Goal: Information Seeking & Learning: Learn about a topic

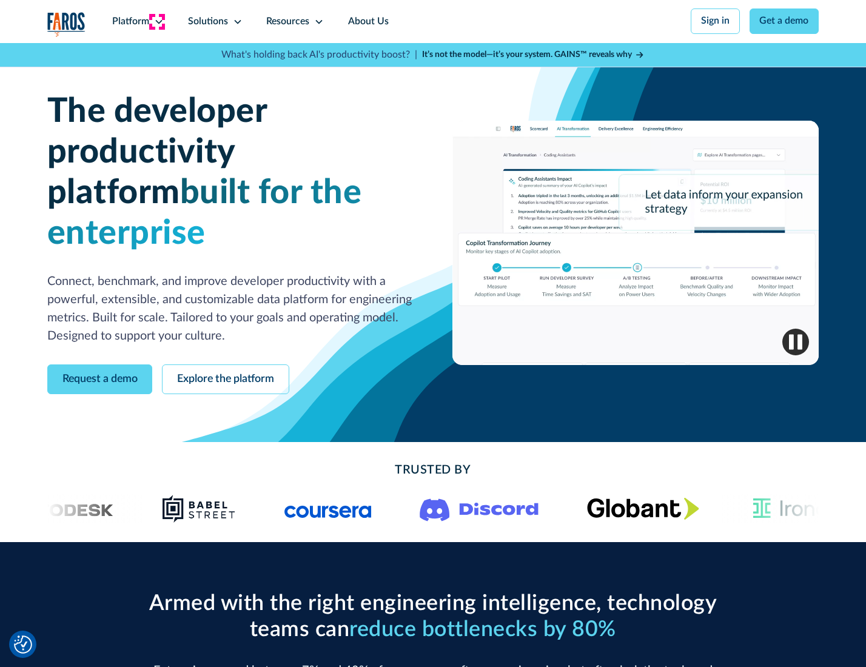
click at [157, 21] on icon at bounding box center [159, 22] width 10 height 10
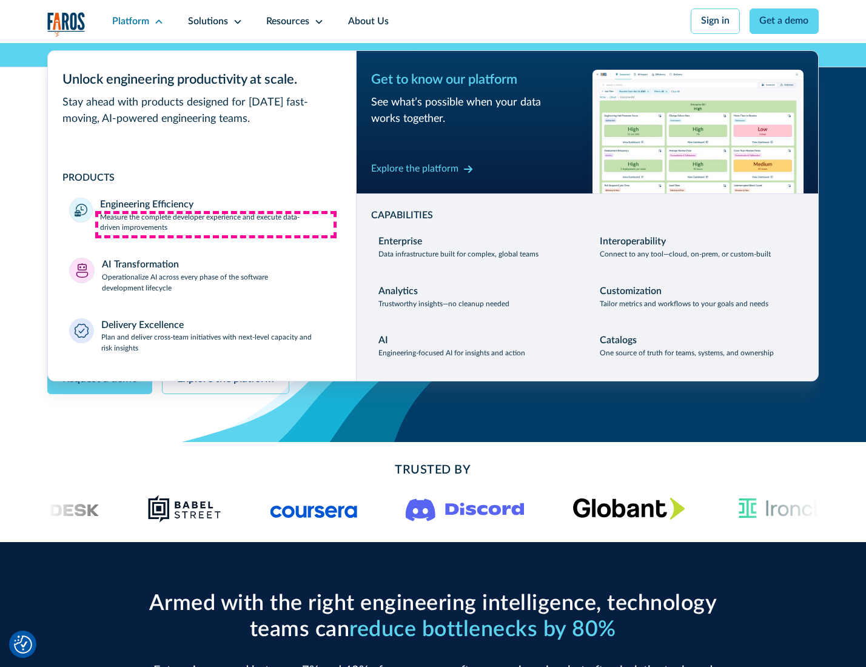
click at [216, 224] on p "Measure the complete developer experience and execute data-driven improvements" at bounding box center [217, 223] width 234 height 22
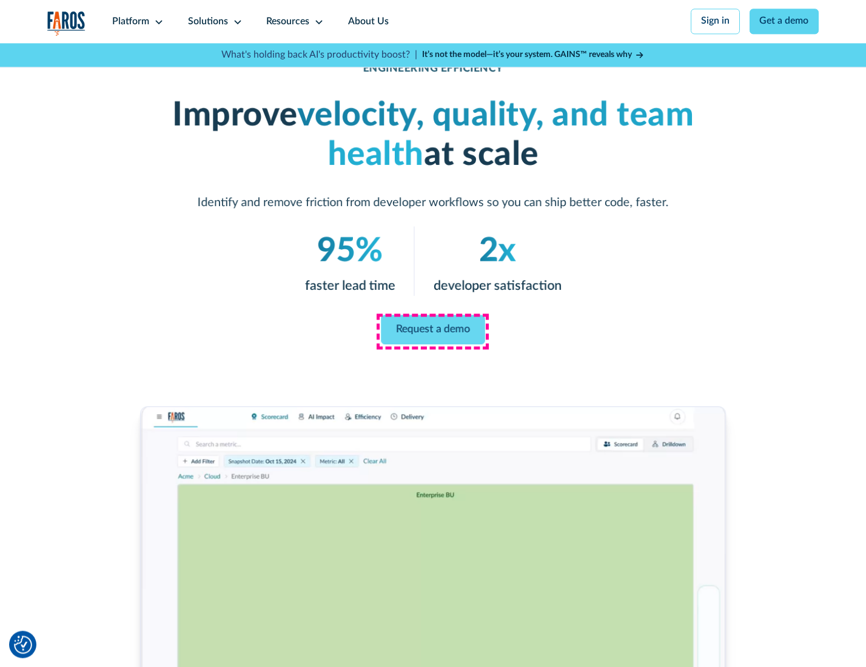
click at [433, 331] on link "Request a demo" at bounding box center [433, 329] width 104 height 29
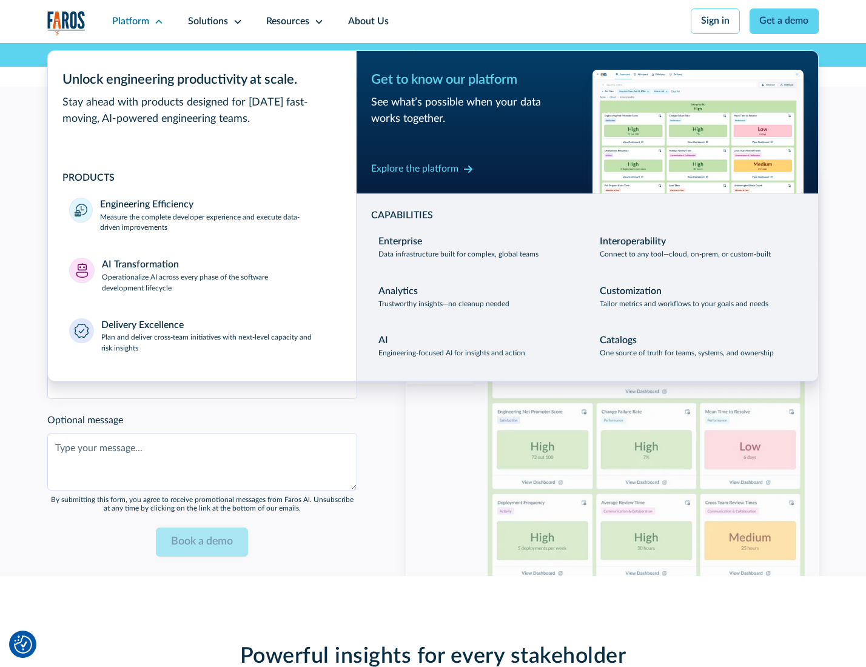
scroll to position [2641, 0]
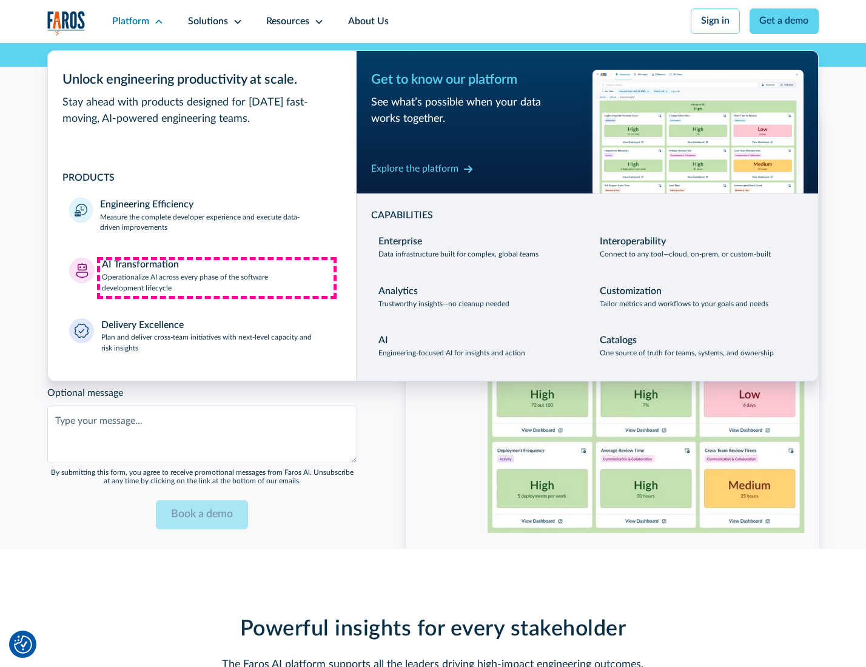
click at [217, 278] on p "Operationalize AI across every phase of the software development lifecycle" at bounding box center [218, 283] width 233 height 22
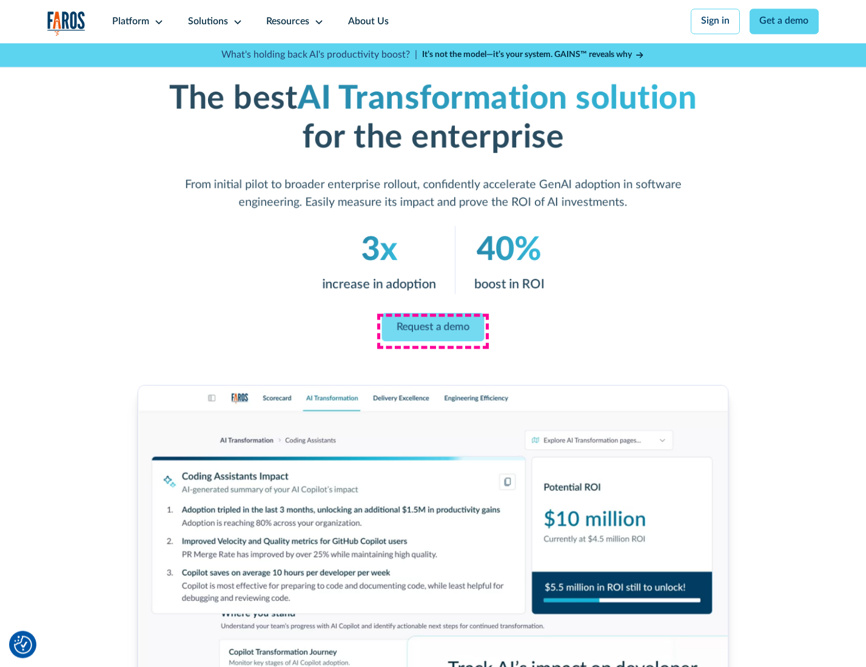
click at [433, 329] on link "Request a demo" at bounding box center [433, 327] width 103 height 29
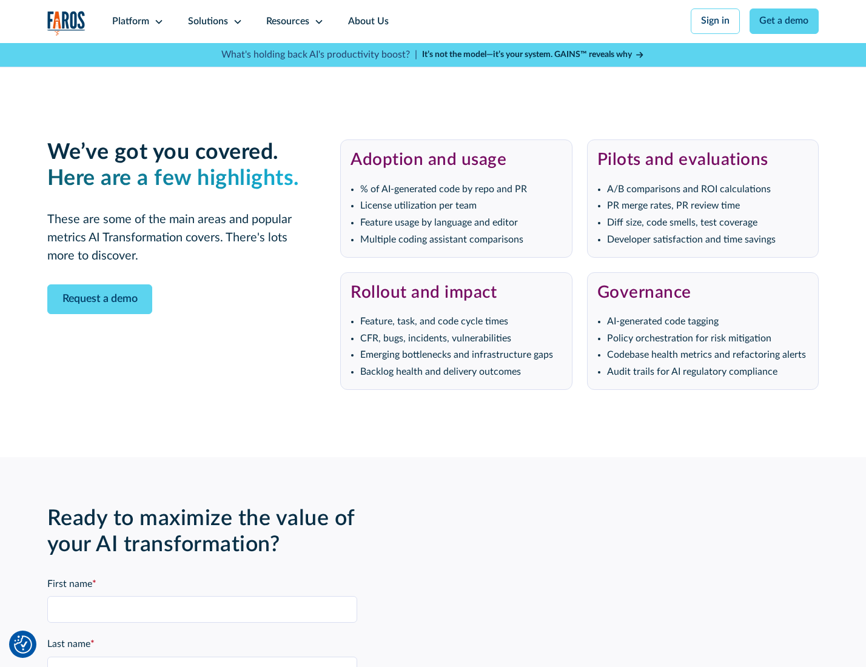
click at [136, 21] on div "Platform" at bounding box center [130, 22] width 37 height 15
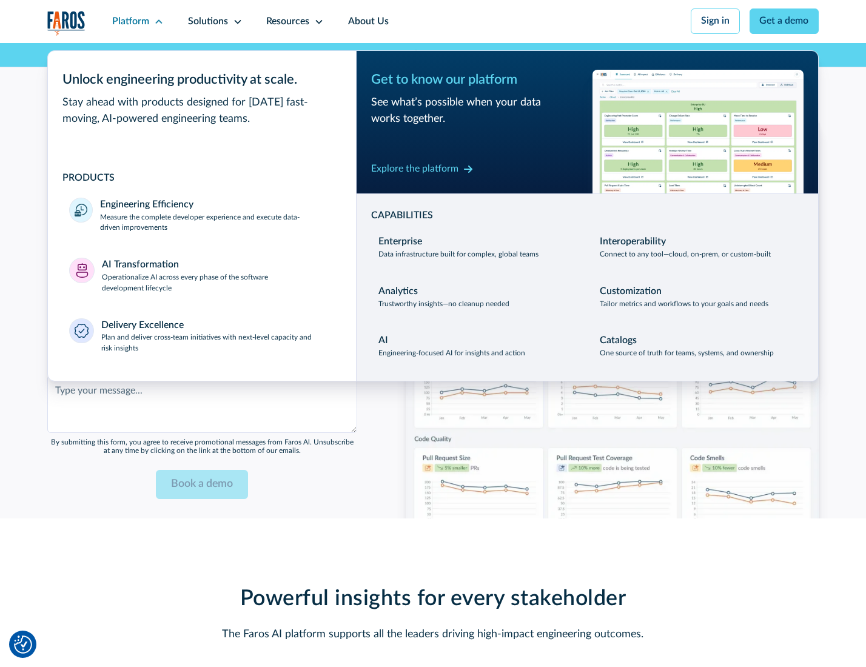
scroll to position [2934, 0]
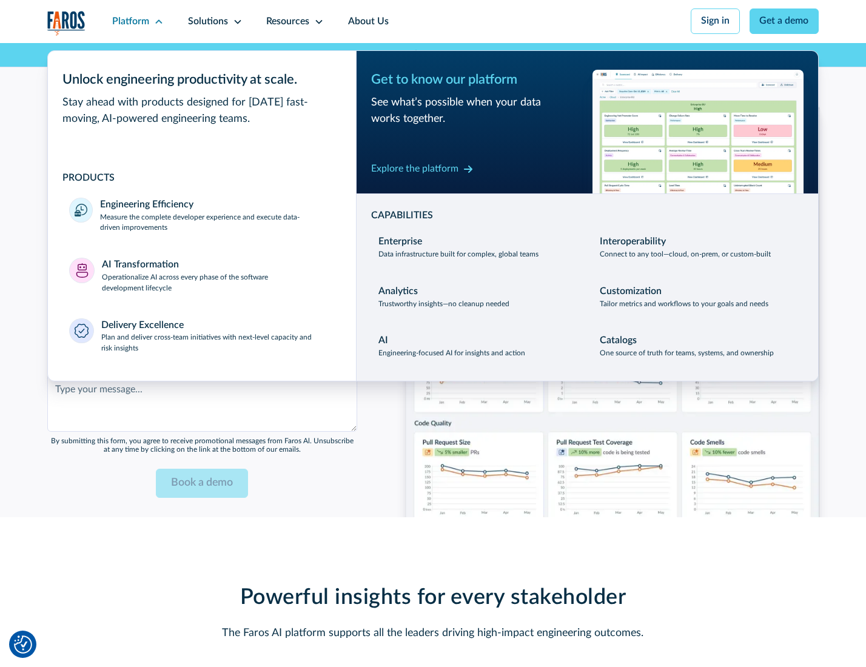
click at [414, 170] on div "Explore the platform" at bounding box center [414, 169] width 87 height 15
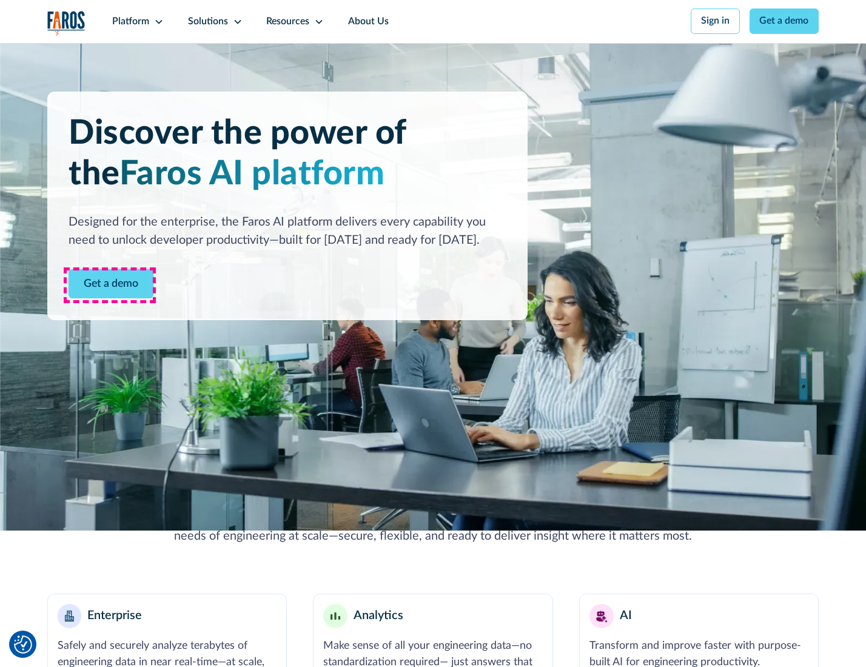
click at [110, 285] on link "Get a demo" at bounding box center [111, 284] width 85 height 30
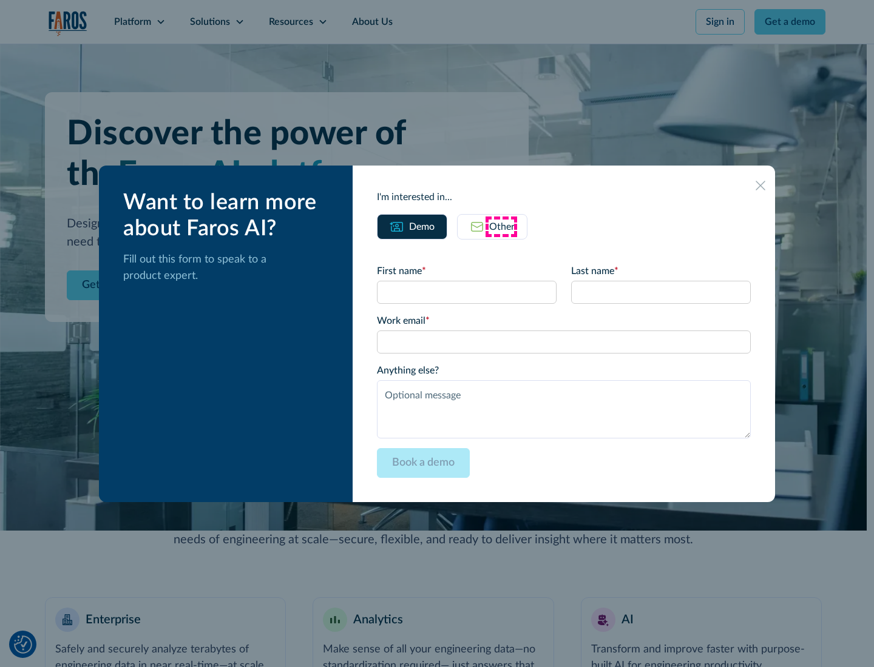
click at [501, 226] on div "Other" at bounding box center [501, 227] width 25 height 15
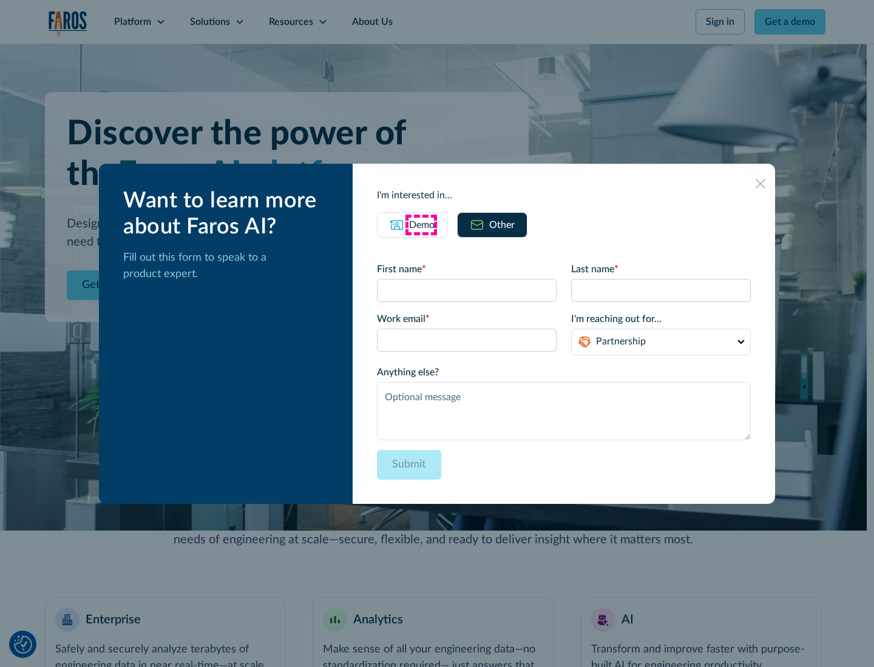
click at [420, 224] on div "Demo" at bounding box center [421, 225] width 25 height 15
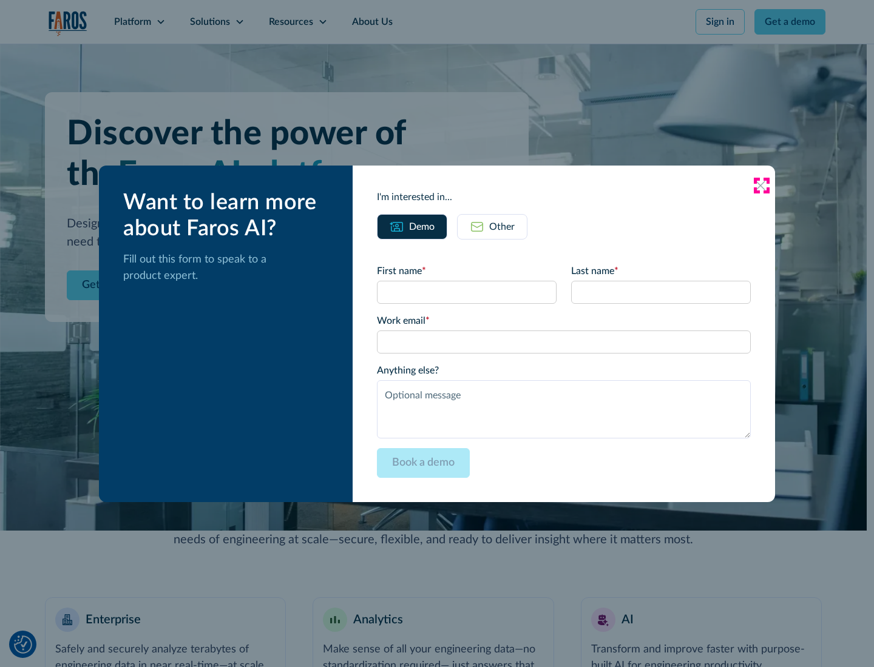
click at [761, 185] on icon at bounding box center [760, 186] width 10 height 10
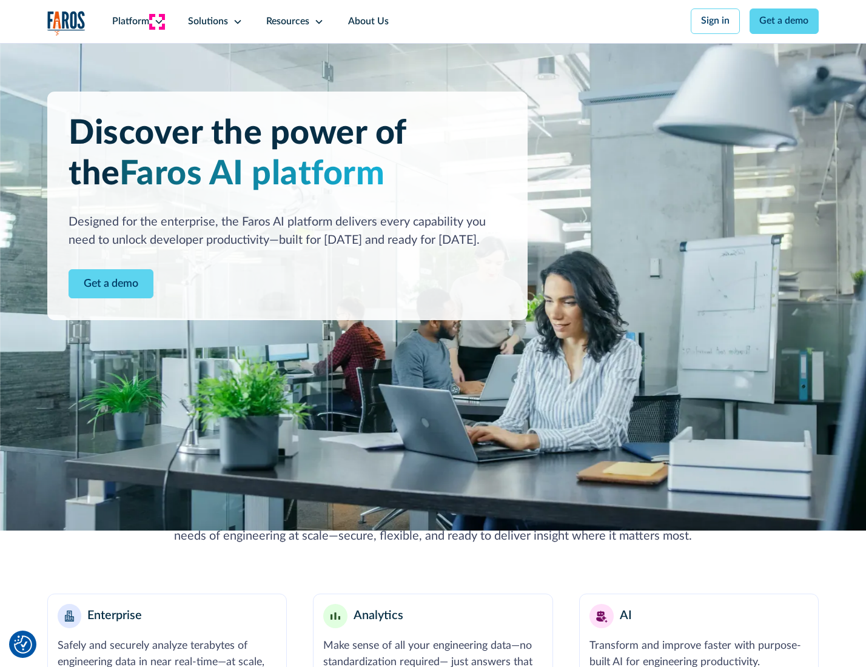
click at [157, 21] on icon at bounding box center [159, 22] width 10 height 10
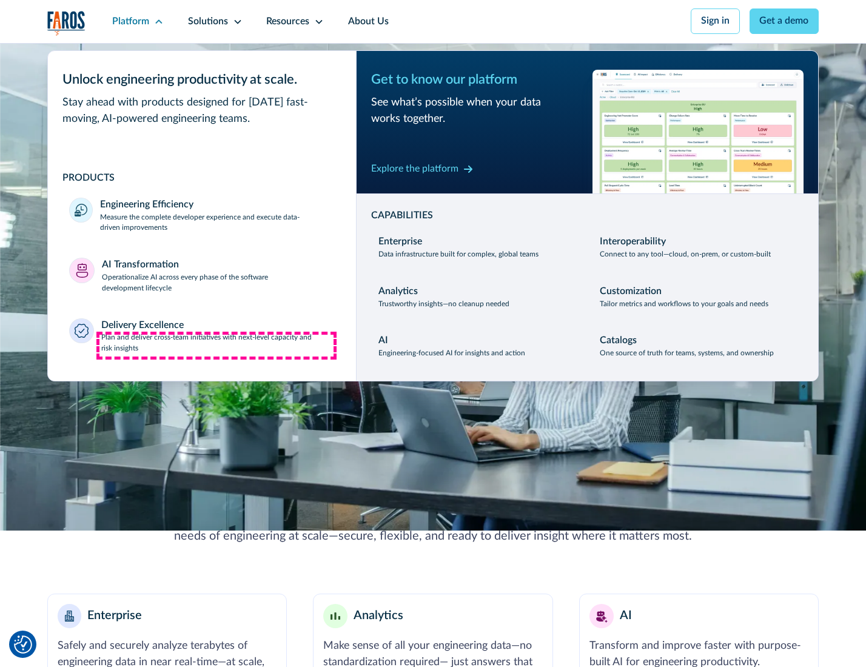
click at [217, 346] on p "Plan and deliver cross-team initiatives with next-level capacity and risk insig…" at bounding box center [218, 343] width 234 height 22
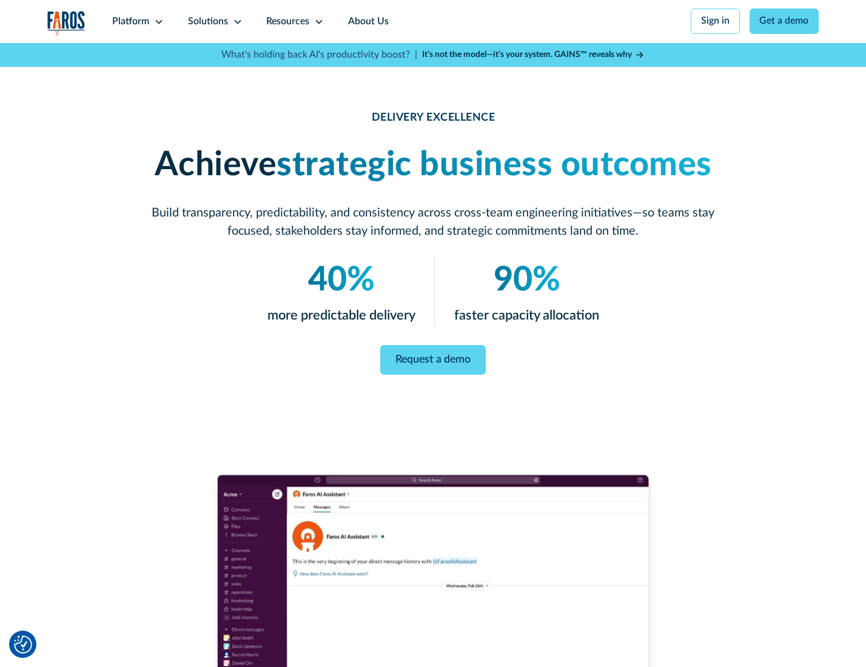
click at [235, 21] on icon at bounding box center [238, 22] width 10 height 10
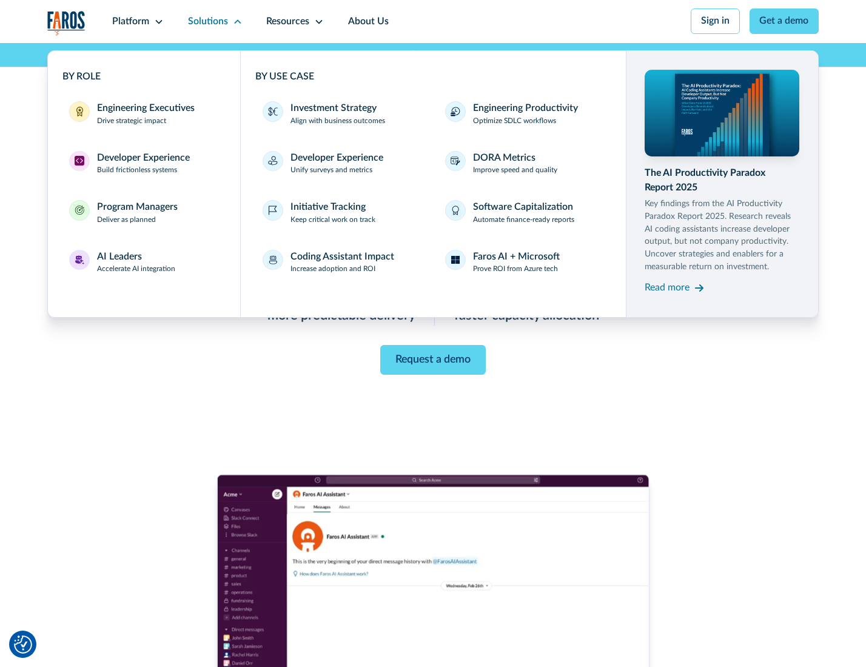
click at [142, 115] on div "Engineering Executives" at bounding box center [146, 108] width 98 height 15
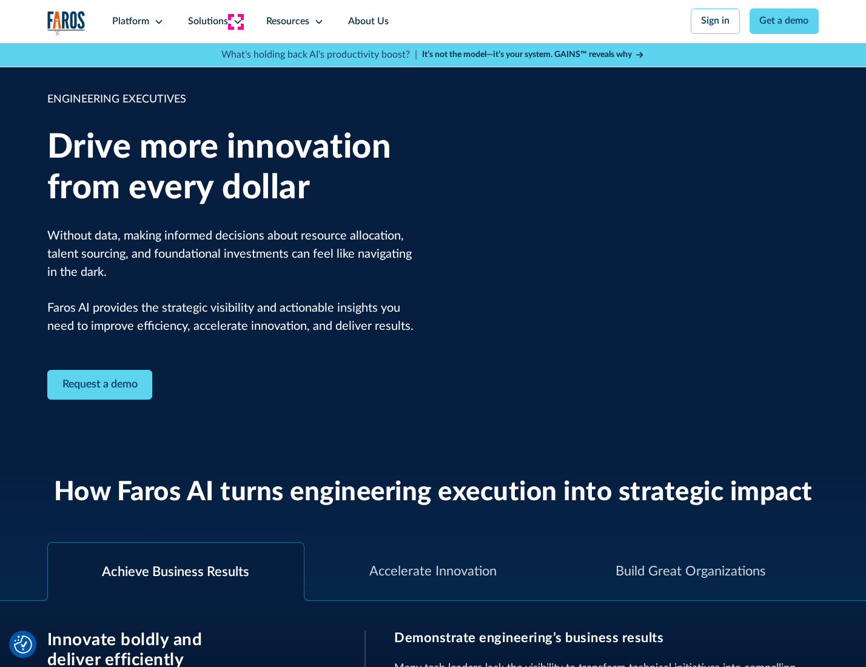
click at [235, 21] on icon at bounding box center [238, 22] width 10 height 10
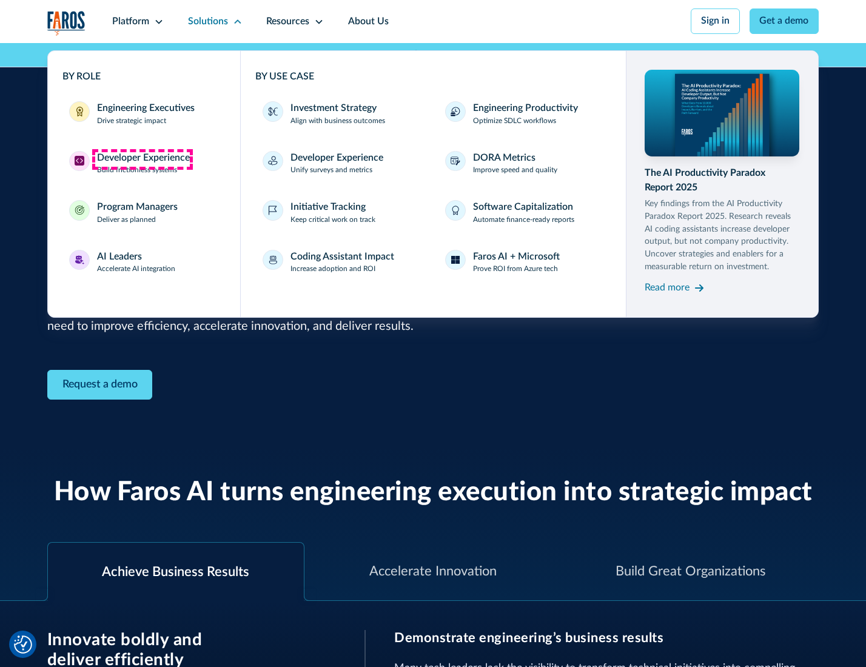
click at [142, 159] on div "Developer Experience" at bounding box center [143, 158] width 93 height 15
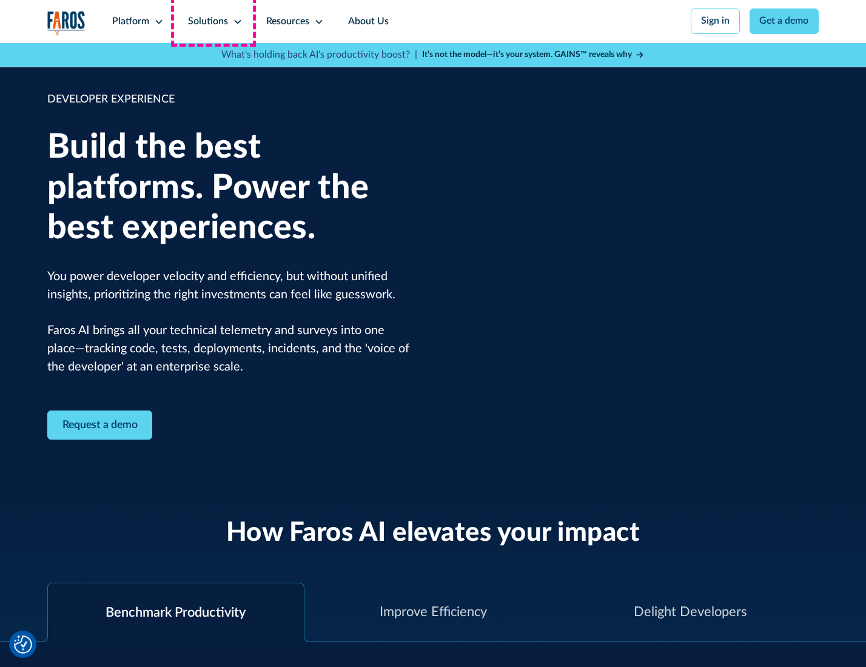
click at [214, 21] on div "Solutions" at bounding box center [208, 22] width 40 height 15
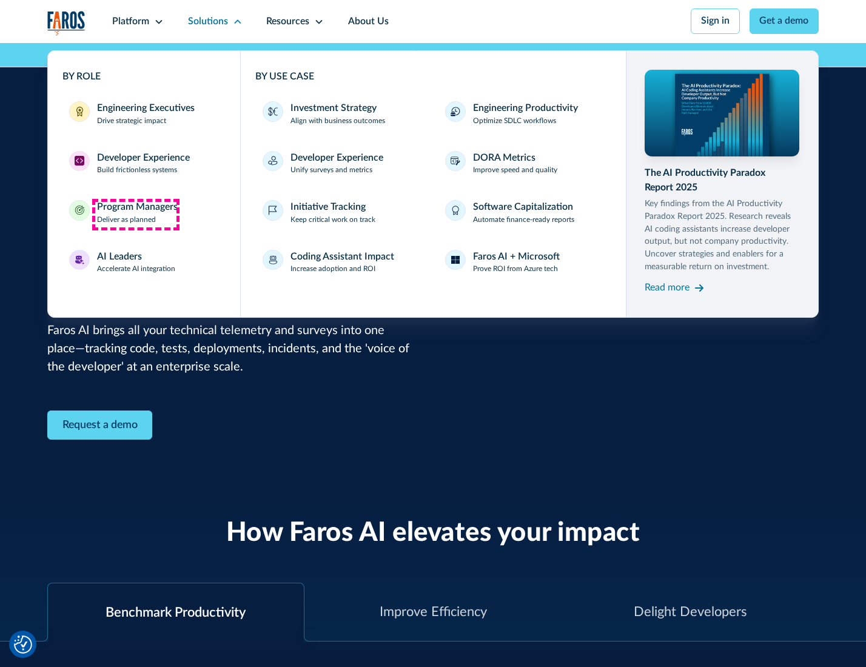
click at [135, 214] on div "Program Managers" at bounding box center [137, 207] width 81 height 15
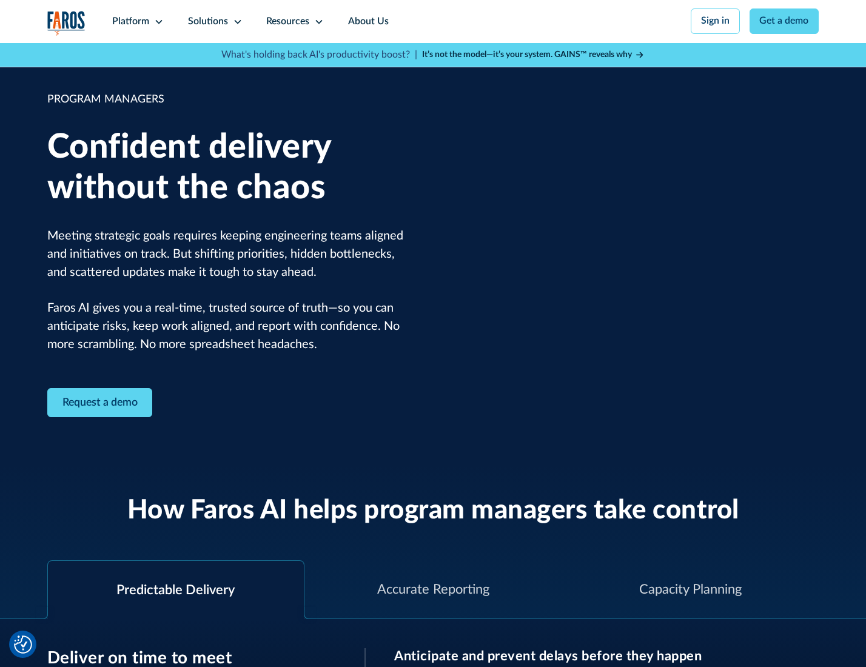
click at [235, 22] on icon at bounding box center [238, 22] width 10 height 10
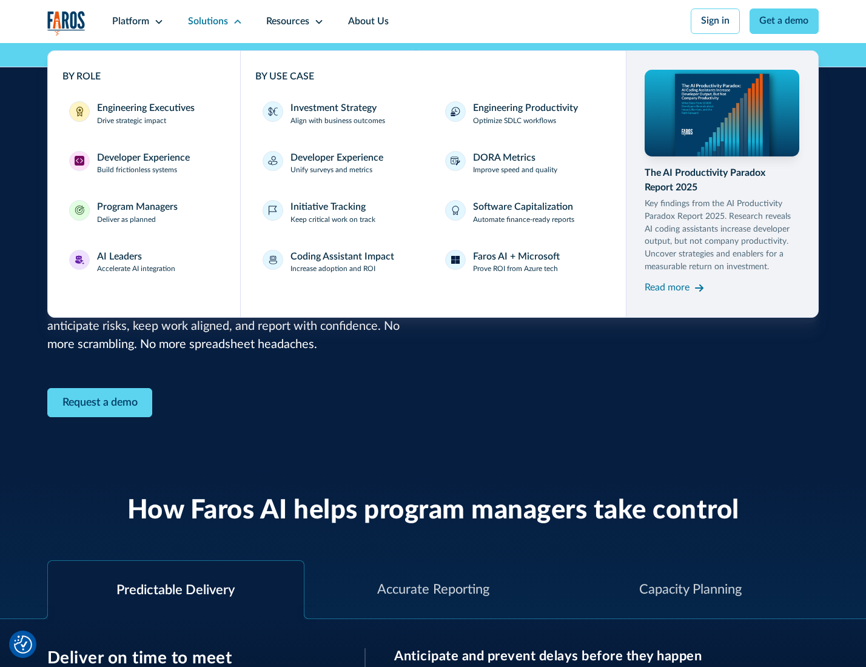
click at [135, 264] on div "AI Leaders" at bounding box center [119, 257] width 45 height 15
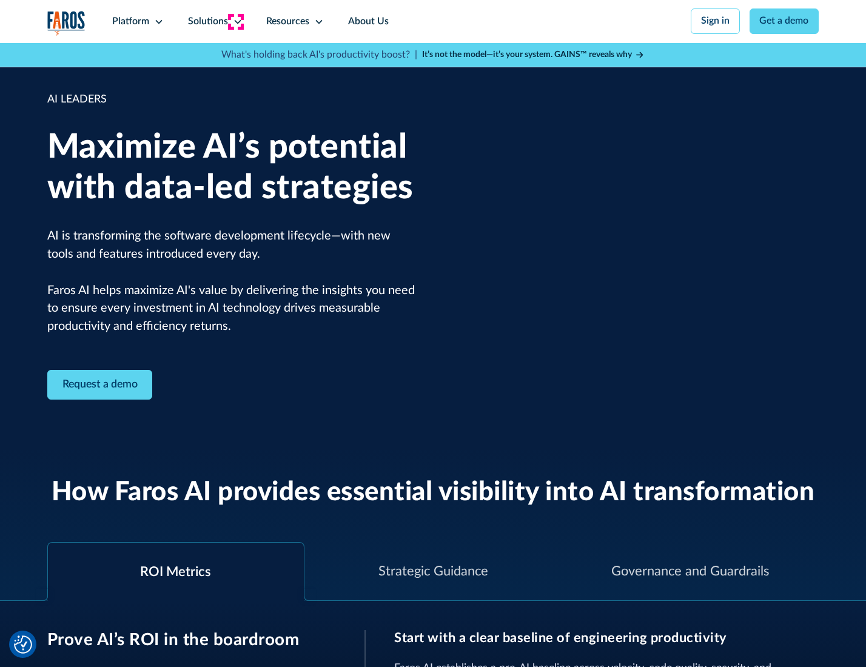
click at [235, 21] on icon at bounding box center [238, 22] width 10 height 10
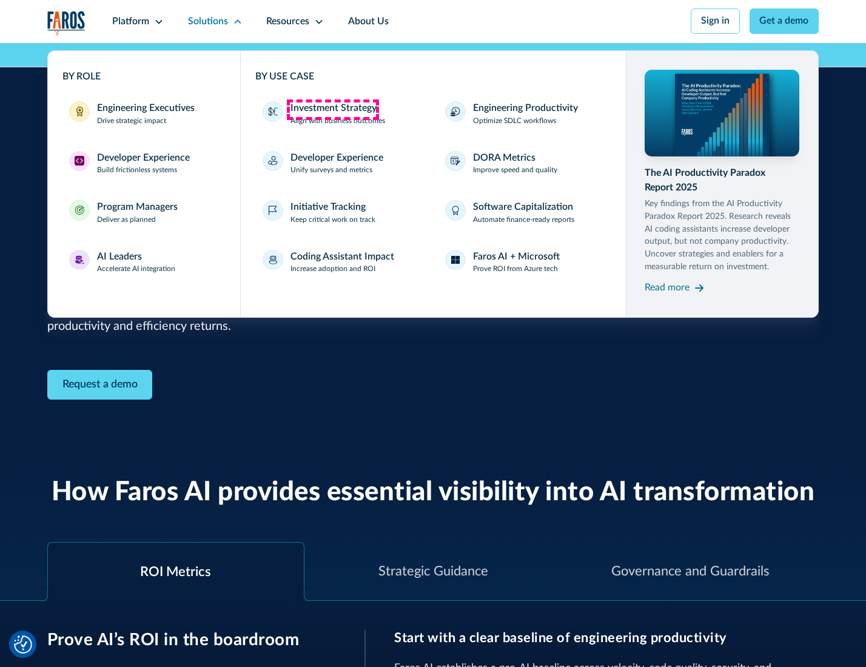
click at [332, 109] on div "Investment Strategy" at bounding box center [334, 108] width 86 height 15
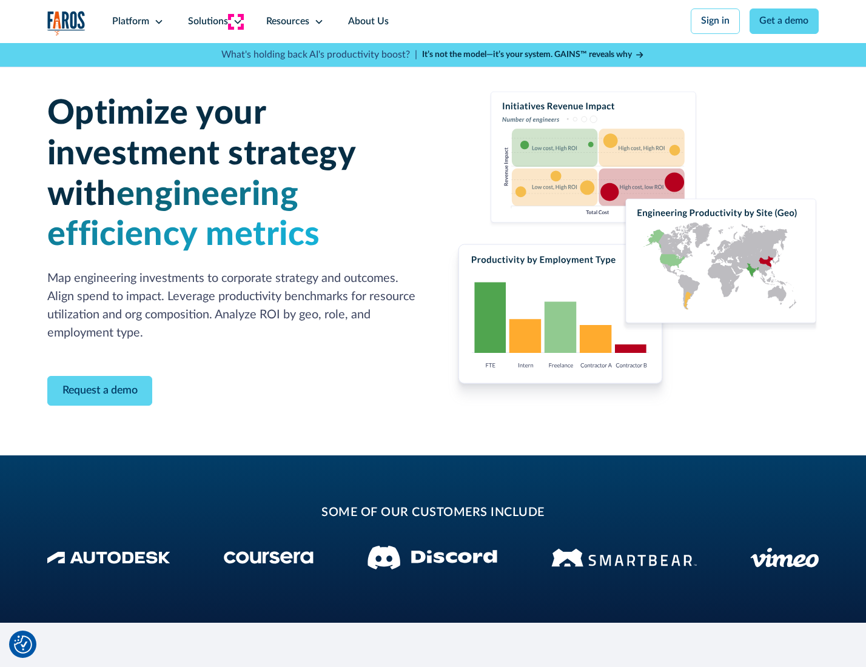
click at [235, 21] on icon at bounding box center [238, 22] width 10 height 10
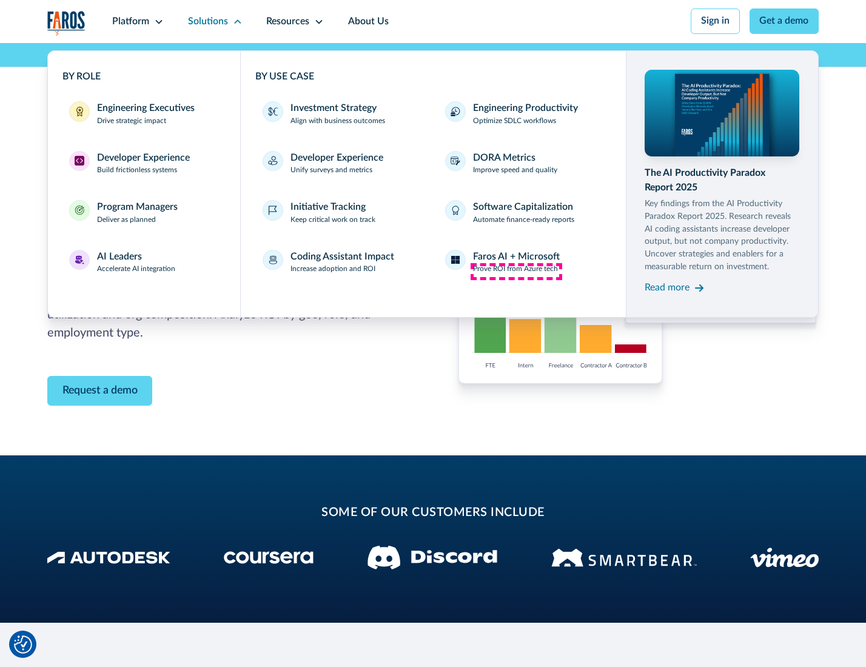
click at [516, 271] on p "Prove ROI from Azure tech" at bounding box center [515, 269] width 85 height 11
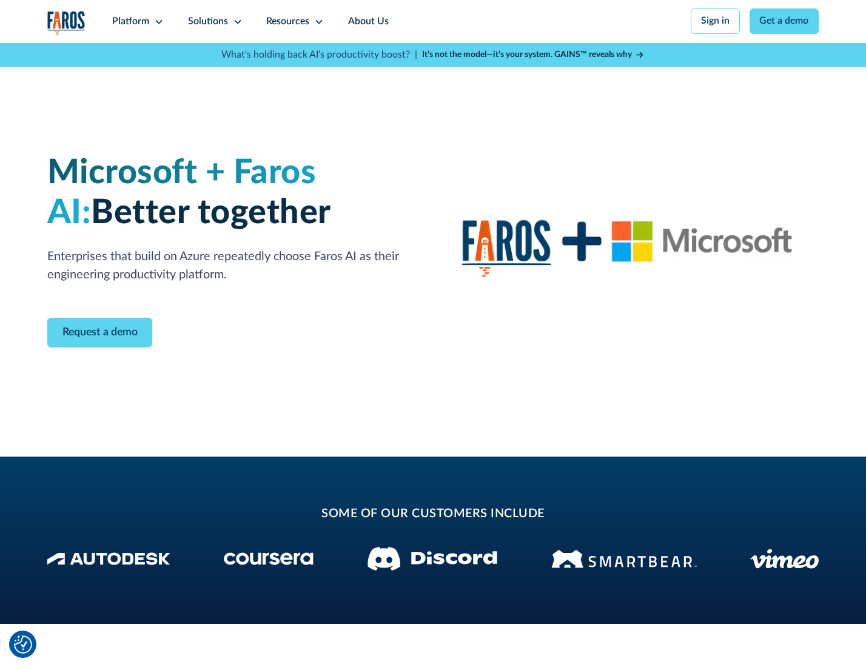
click at [235, 21] on icon at bounding box center [238, 22] width 10 height 10
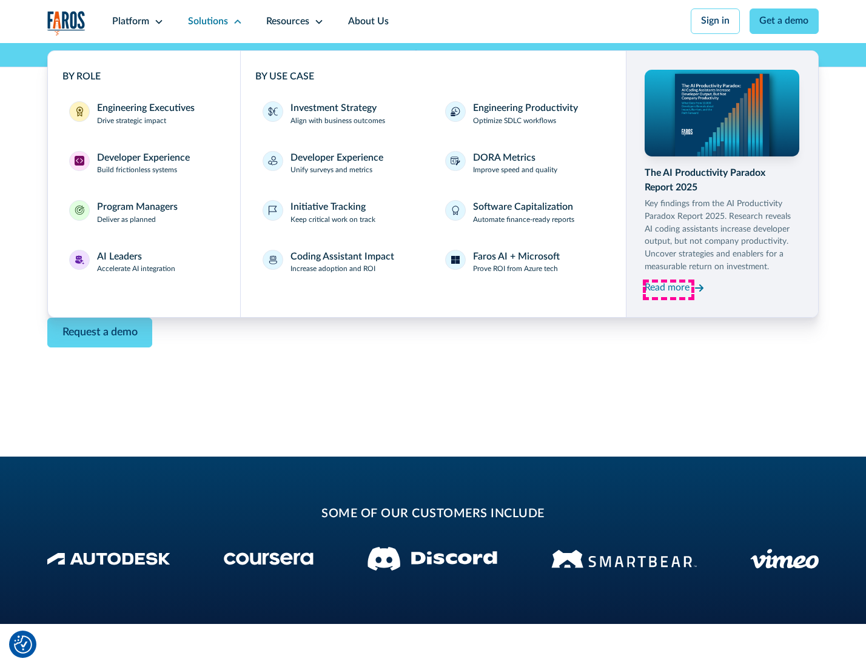
click at [669, 290] on div "Read more" at bounding box center [667, 288] width 45 height 15
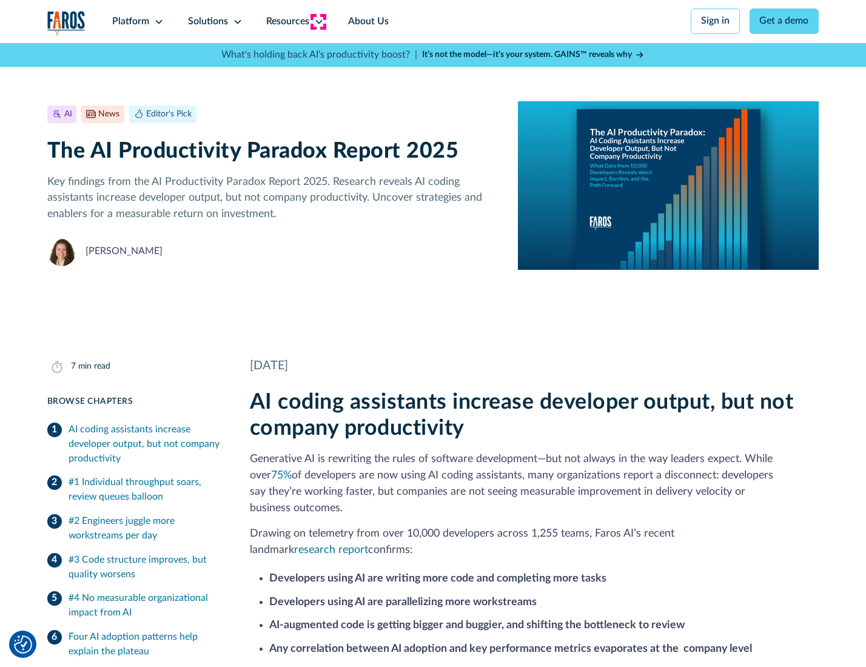
click at [318, 21] on icon at bounding box center [319, 22] width 10 height 10
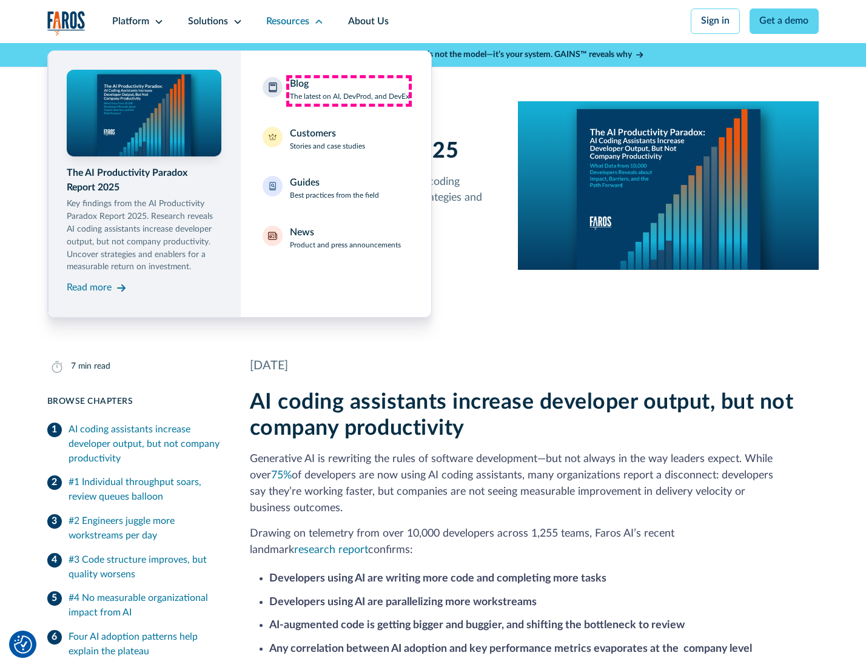
click at [349, 90] on div "Blog The latest on AI, DevProd, and DevEx" at bounding box center [350, 89] width 120 height 25
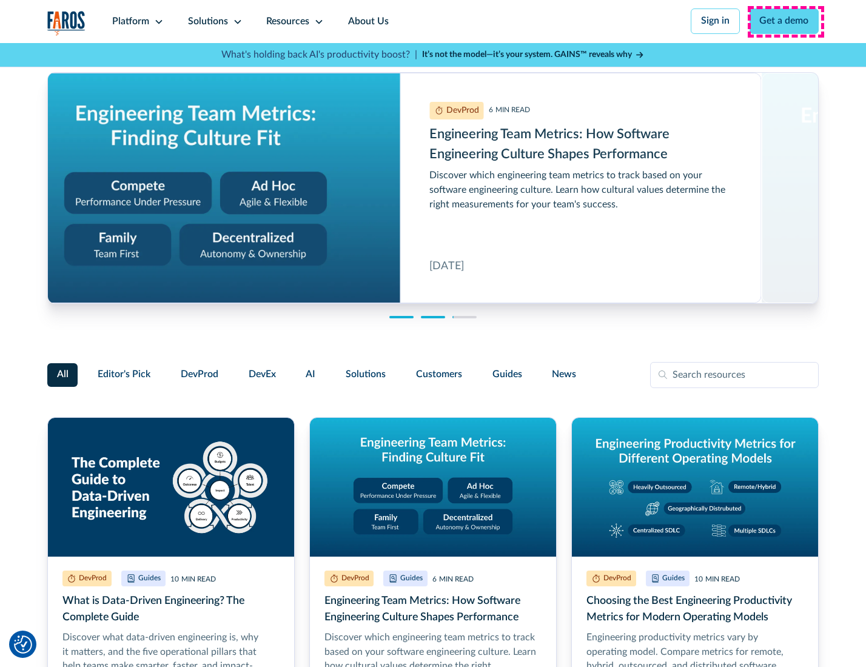
click at [786, 21] on link "Get a demo" at bounding box center [785, 20] width 70 height 25
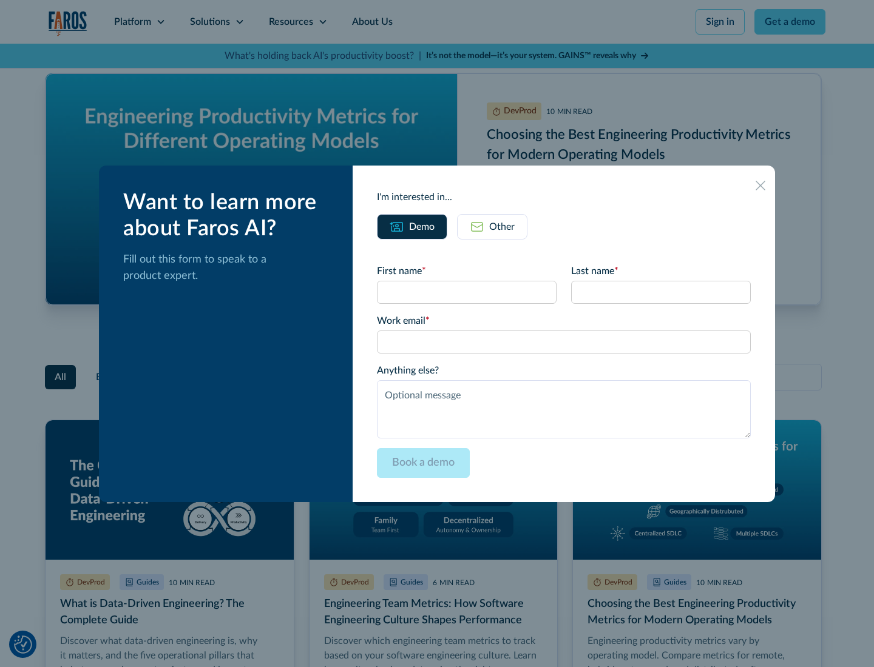
click at [491, 226] on div "Other" at bounding box center [501, 227] width 25 height 15
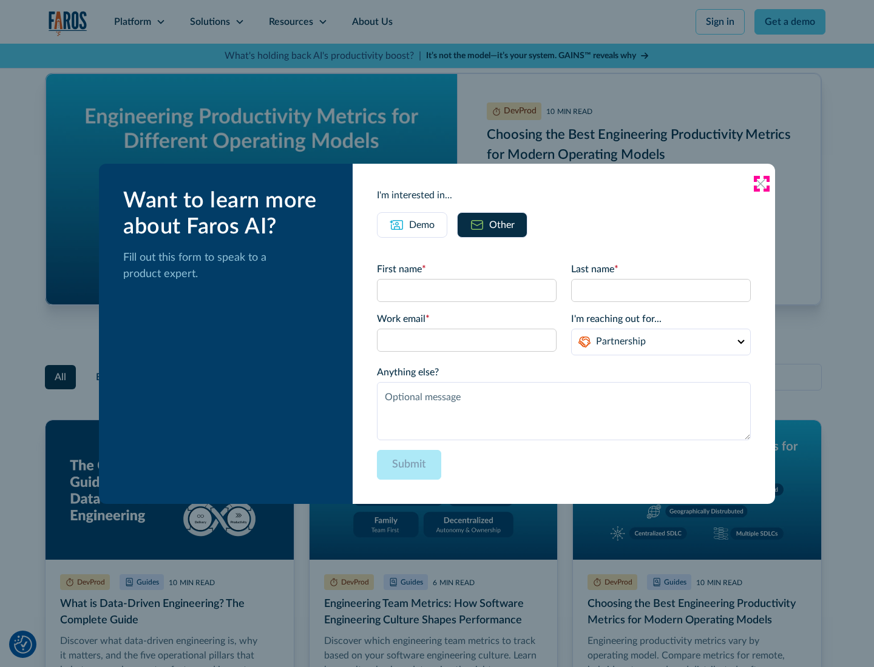
click at [761, 183] on icon at bounding box center [760, 184] width 10 height 10
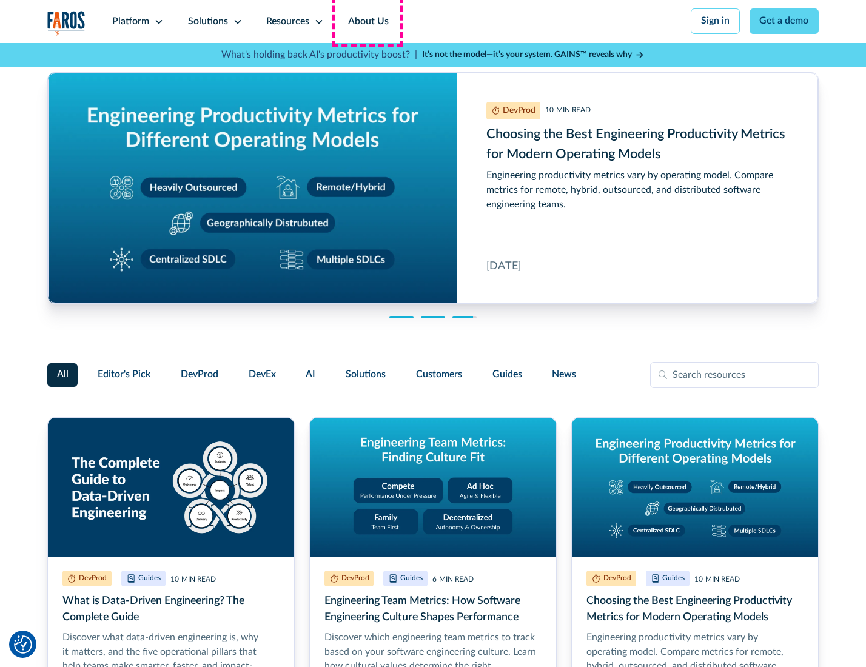
click at [367, 21] on link "About Us" at bounding box center [368, 21] width 65 height 43
